Goal: Navigation & Orientation: Understand site structure

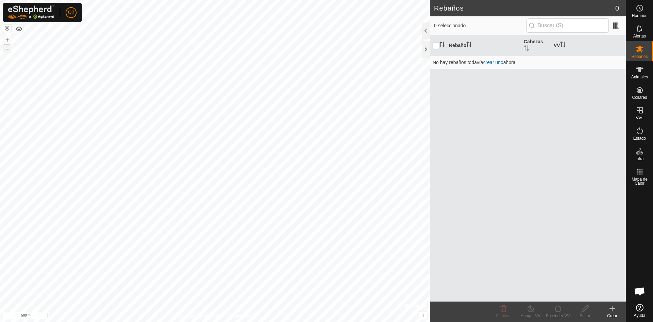
click at [10, 49] on button "–" at bounding box center [7, 49] width 8 height 8
click at [9, 50] on button "–" at bounding box center [7, 49] width 8 height 8
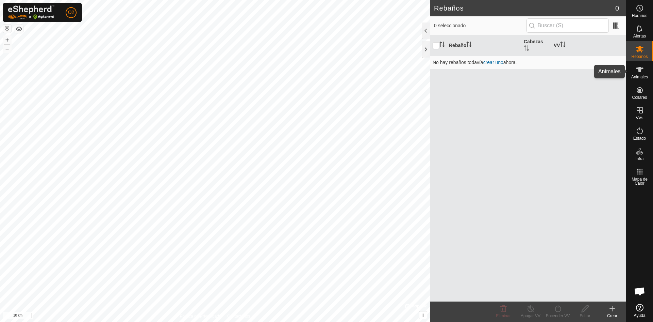
click at [645, 75] on span "Animales" at bounding box center [640, 77] width 17 height 4
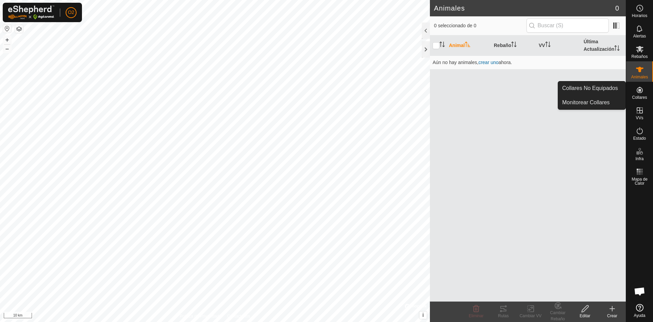
click at [638, 92] on icon at bounding box center [640, 90] width 8 height 8
click at [596, 90] on link "Collares No Equipados" at bounding box center [591, 88] width 67 height 14
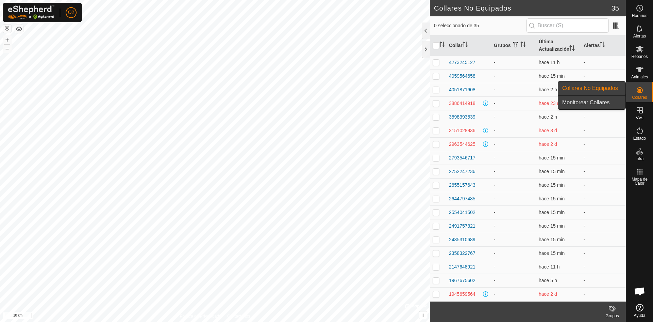
click at [605, 103] on link "Monitorear Collares" at bounding box center [591, 103] width 67 height 14
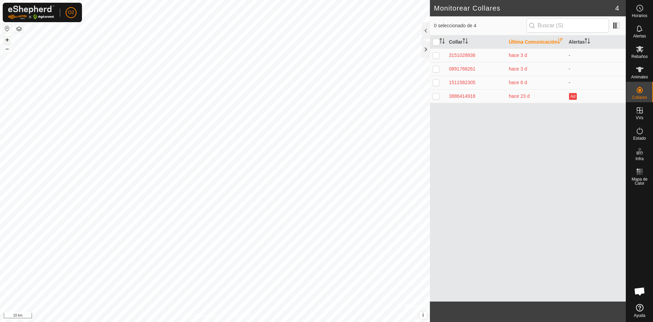
click at [4, 39] on button "+" at bounding box center [7, 40] width 8 height 8
click at [5, 39] on button "+" at bounding box center [7, 40] width 8 height 8
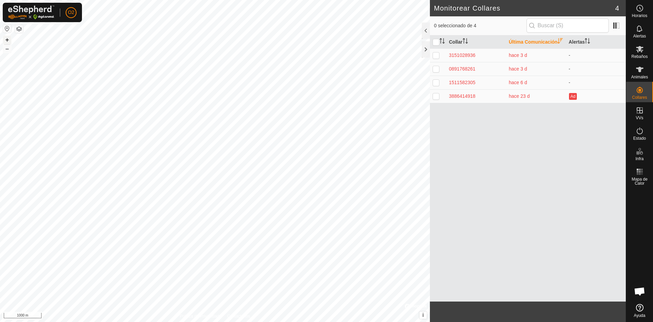
click at [5, 39] on button "+" at bounding box center [7, 40] width 8 height 8
click at [7, 40] on button "+" at bounding box center [7, 40] width 8 height 8
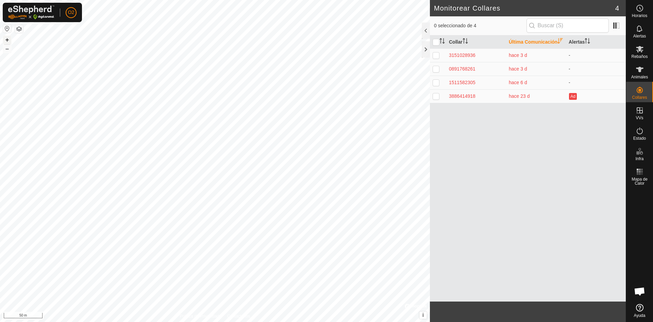
click at [7, 40] on button "+" at bounding box center [7, 40] width 8 height 8
click at [6, 49] on button "–" at bounding box center [7, 49] width 8 height 8
click at [7, 49] on button "–" at bounding box center [7, 49] width 8 height 8
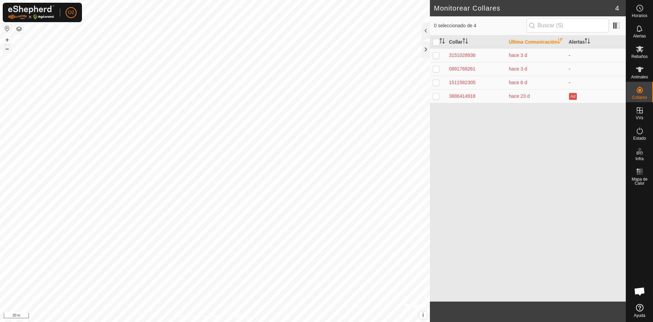
click at [7, 49] on button "–" at bounding box center [7, 49] width 8 height 8
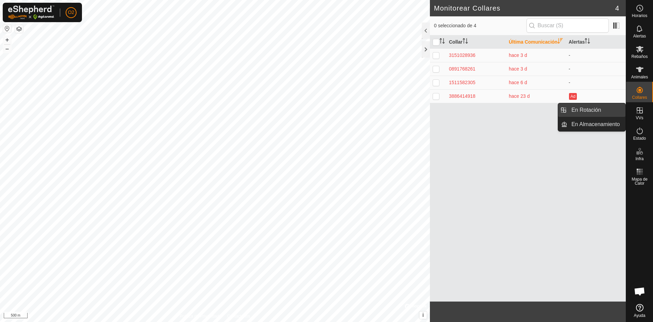
click at [598, 106] on link "En Rotación" at bounding box center [597, 110] width 58 height 14
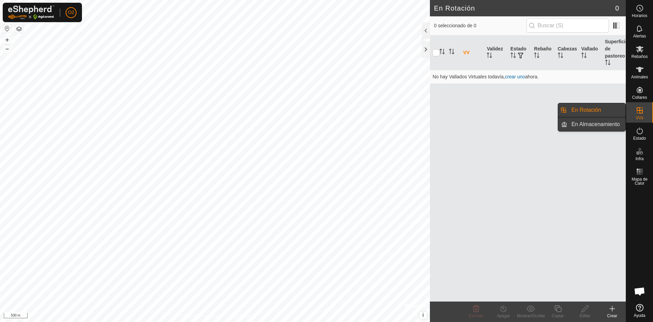
click at [598, 122] on link "En Almacenamiento" at bounding box center [597, 124] width 58 height 14
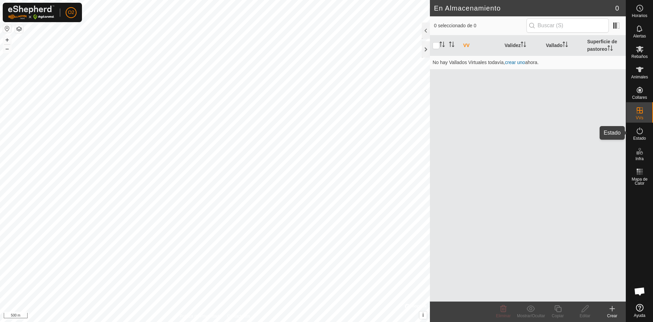
click at [638, 132] on icon at bounding box center [640, 131] width 8 height 8
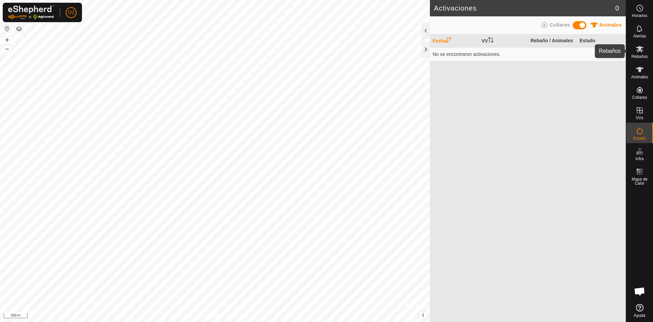
click at [640, 46] on icon at bounding box center [639, 49] width 7 height 6
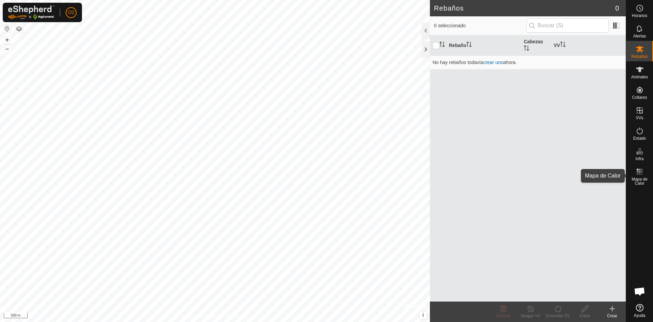
click at [643, 175] on icon at bounding box center [640, 171] width 8 height 8
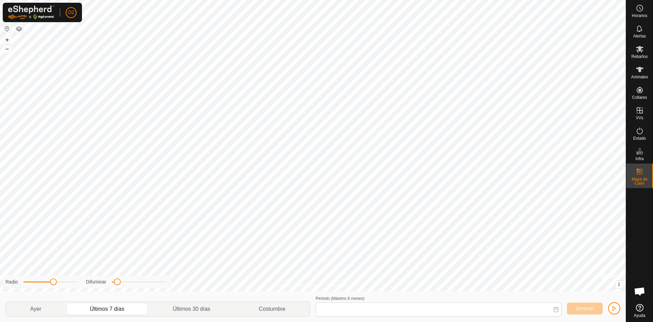
type input "[DATE] - [DATE]"
click at [6, 48] on button "–" at bounding box center [7, 49] width 8 height 8
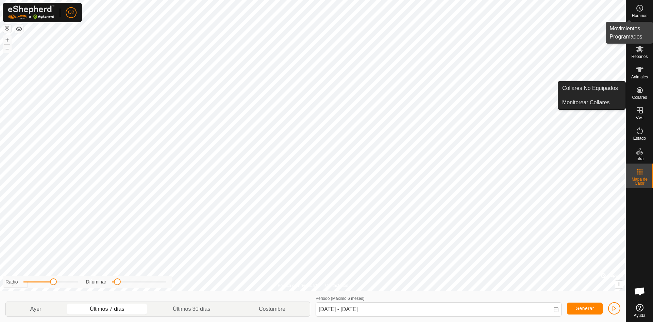
click at [643, 17] on span "Horarios" at bounding box center [639, 16] width 15 height 4
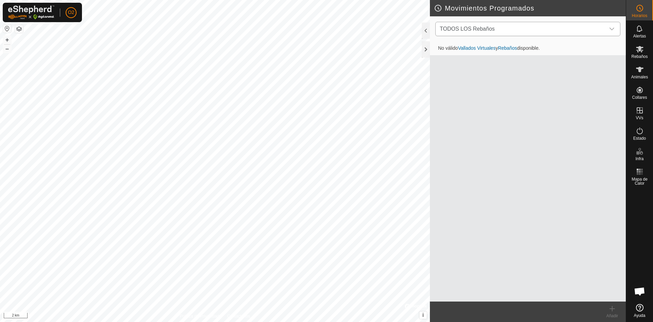
click at [594, 29] on span "TODOS LOS Rebaños" at bounding box center [521, 29] width 168 height 14
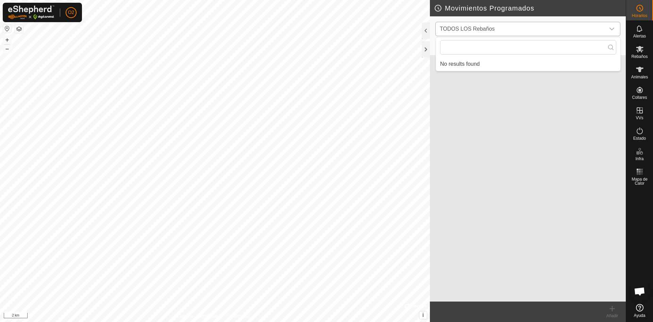
click at [594, 29] on span "TODOS LOS Rebaños" at bounding box center [521, 29] width 168 height 14
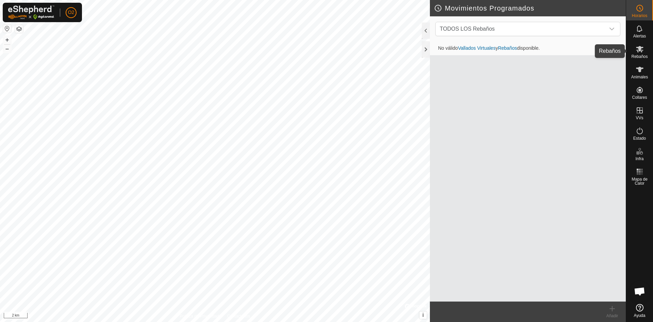
click at [642, 51] on icon at bounding box center [639, 49] width 7 height 6
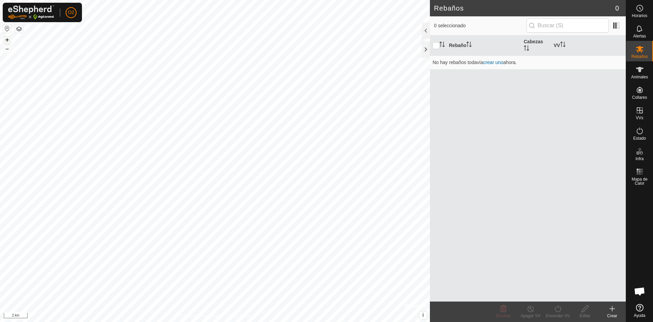
click at [5, 39] on button "+" at bounding box center [7, 40] width 8 height 8
click at [5, 40] on button "+" at bounding box center [7, 40] width 8 height 8
click at [638, 13] on es-schedule-vp-svg-icon at bounding box center [640, 8] width 12 height 11
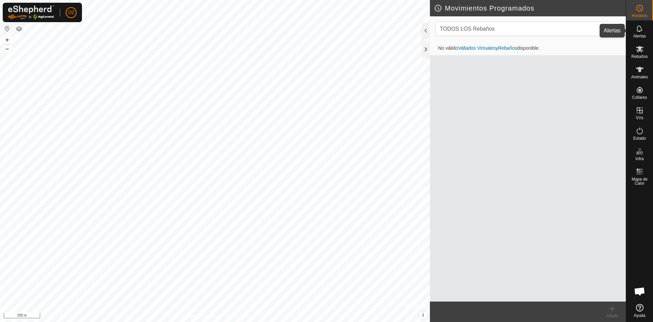
click at [637, 30] on icon at bounding box center [640, 29] width 8 height 8
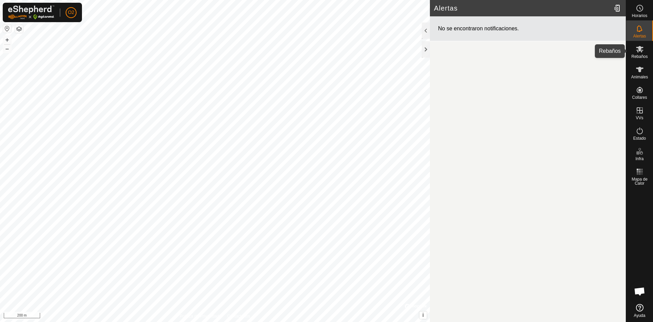
click at [641, 51] on icon at bounding box center [640, 49] width 8 height 8
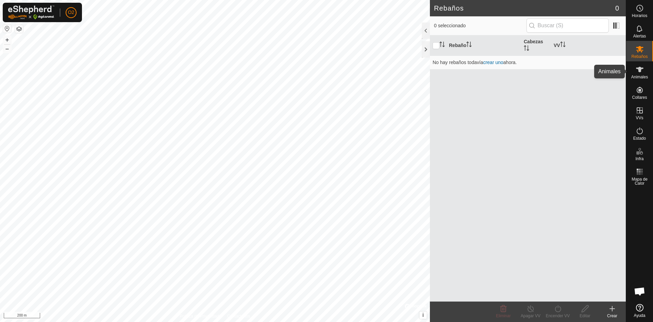
click at [639, 72] on icon at bounding box center [640, 69] width 8 height 8
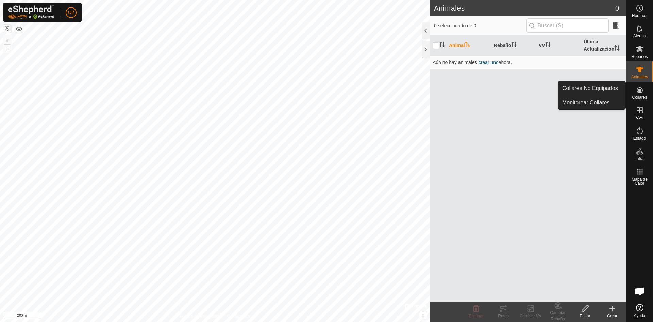
click at [644, 97] on span "Collares" at bounding box center [639, 97] width 15 height 4
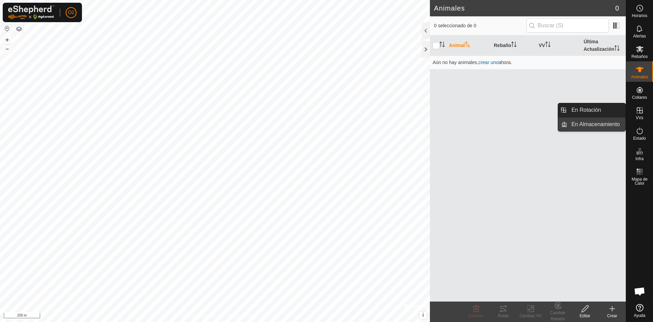
click at [605, 121] on link "En Almacenamiento" at bounding box center [597, 124] width 58 height 14
